Goal: Transaction & Acquisition: Purchase product/service

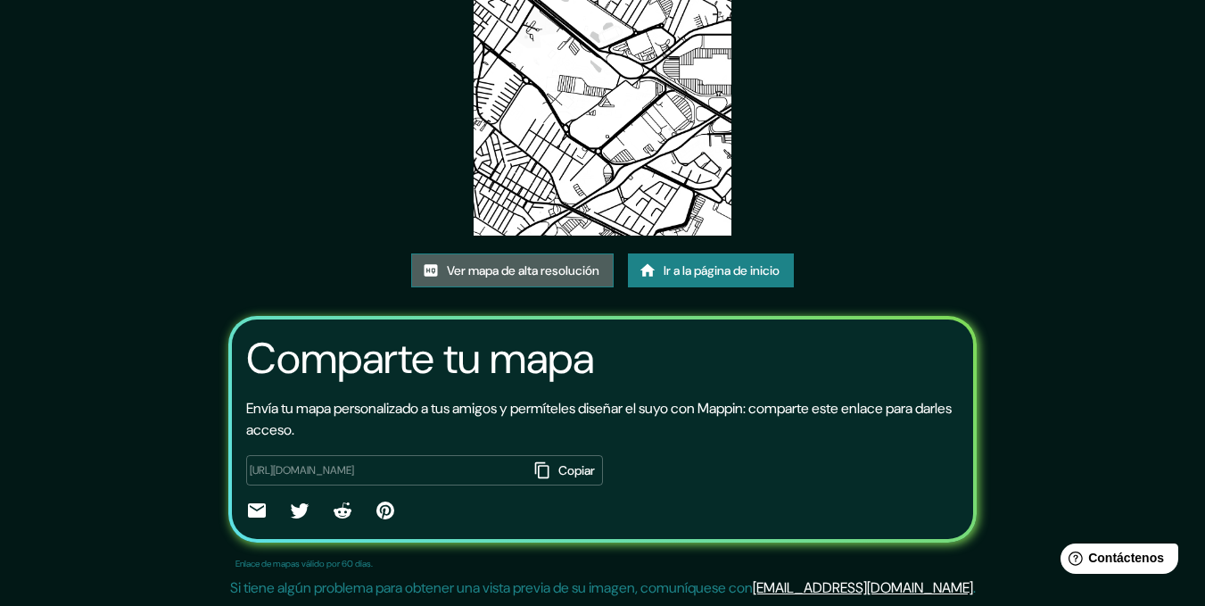
click at [566, 270] on font "Ver mapa de alta resolución" at bounding box center [523, 271] width 153 height 16
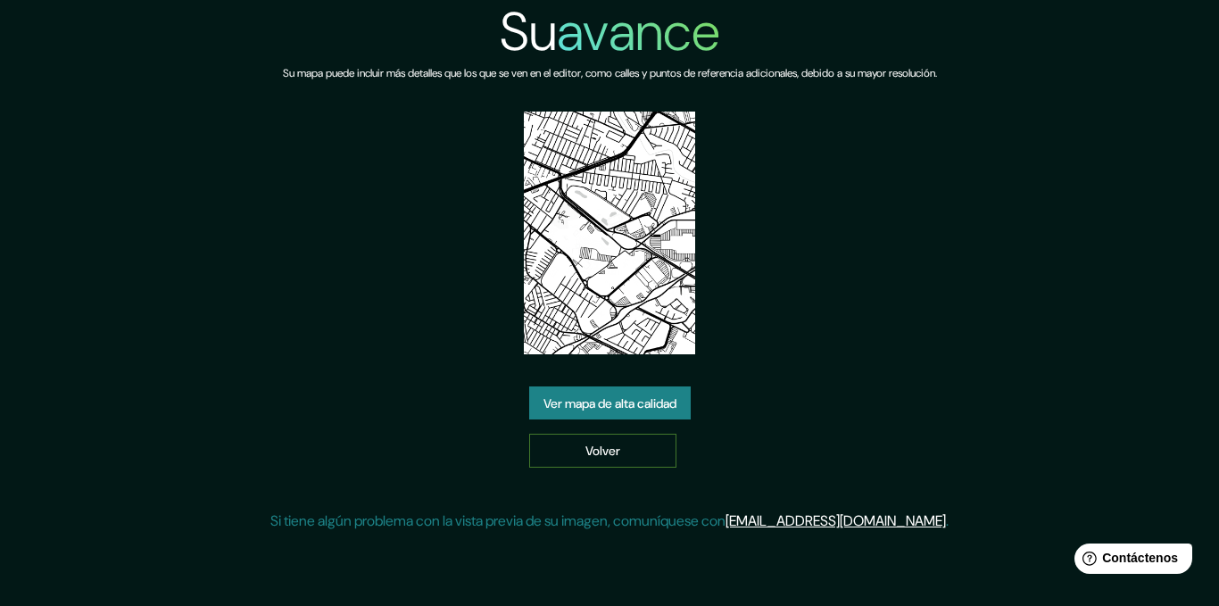
click at [662, 446] on link "Volver" at bounding box center [602, 451] width 147 height 34
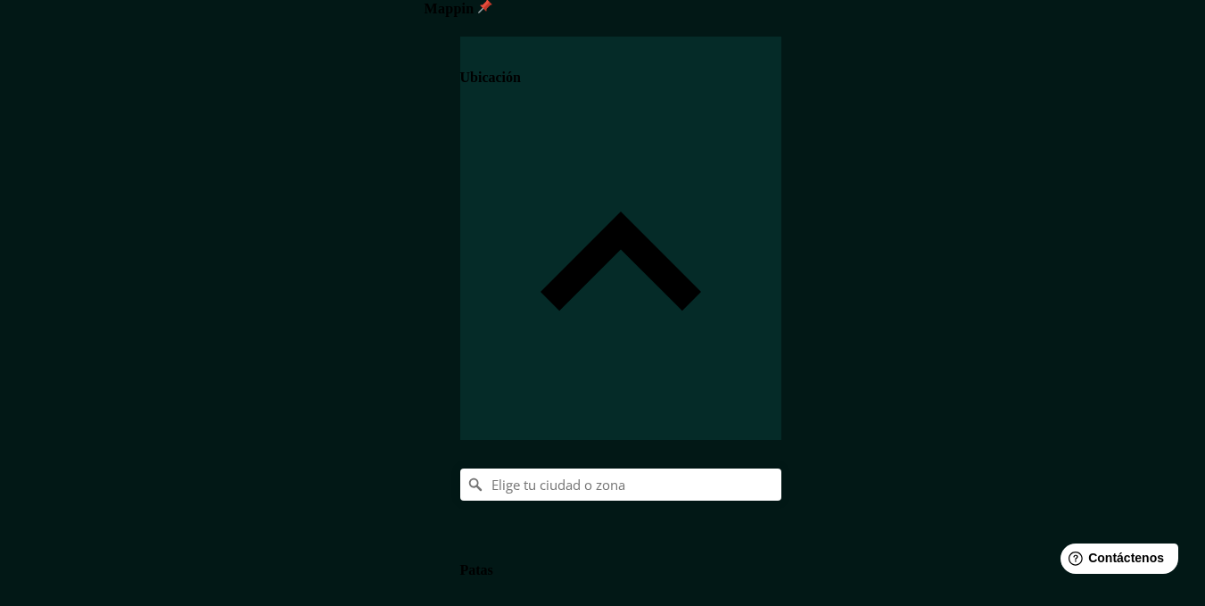
scroll to position [25, 0]
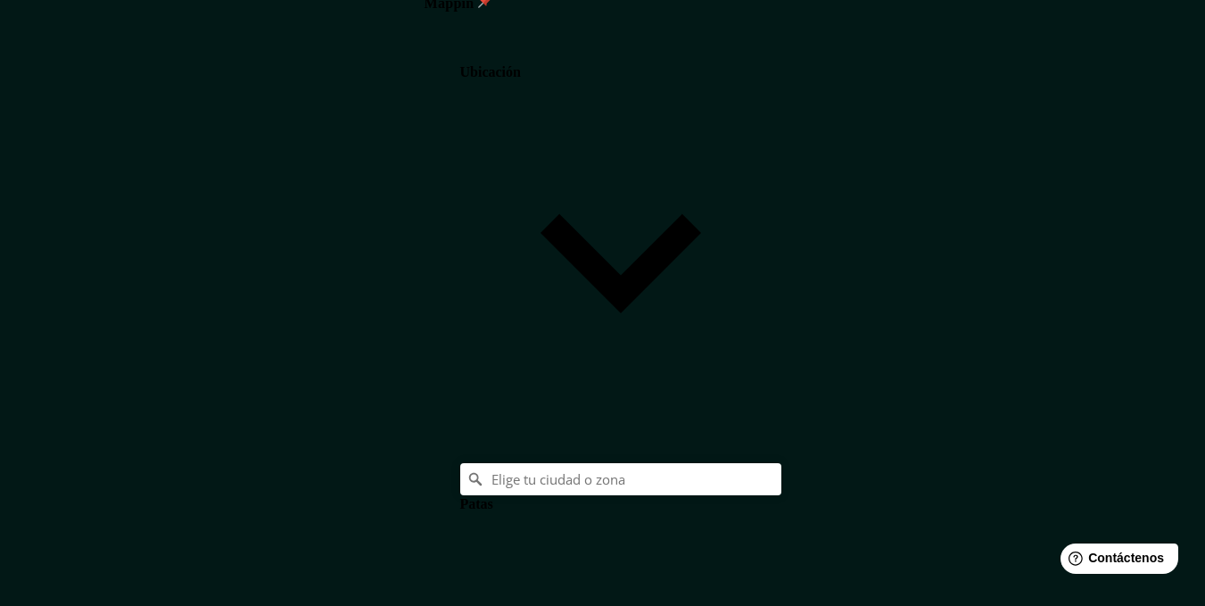
scroll to position [78, 0]
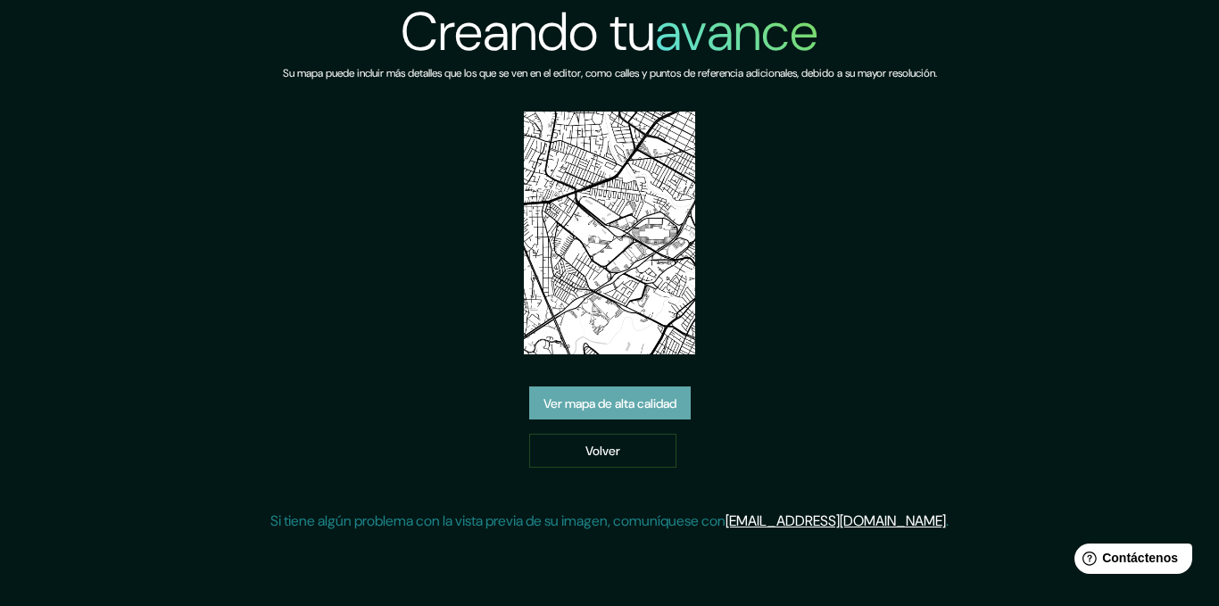
click at [650, 415] on link "Ver mapa de alta calidad" at bounding box center [609, 403] width 161 height 34
